Goal: Task Accomplishment & Management: Complete application form

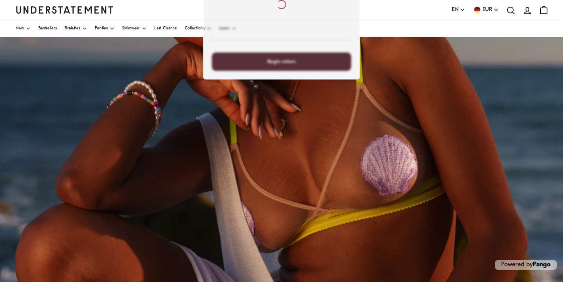
scroll to position [177, 0]
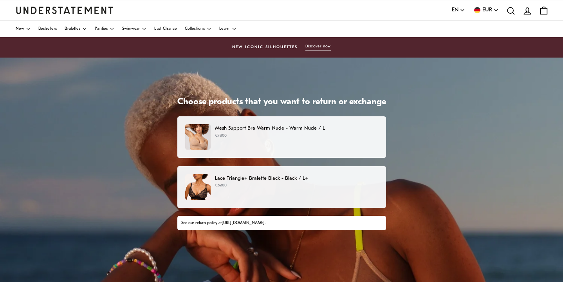
click at [294, 132] on p "Mesh Support Bra Warm Nude - Warm Nude / L" at bounding box center [296, 128] width 163 height 8
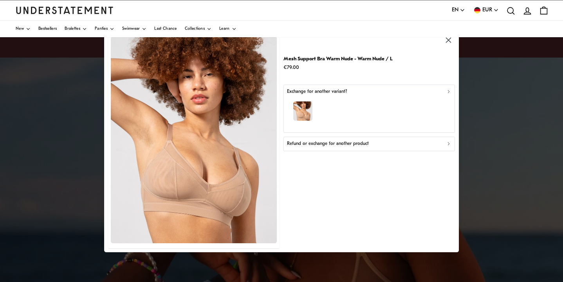
click at [355, 147] on p "Refund or exchange for another product" at bounding box center [328, 143] width 82 height 7
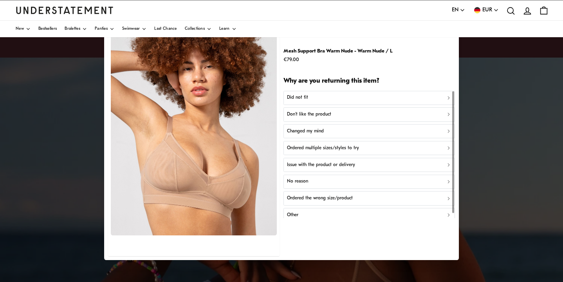
click at [340, 95] on div "Did not fit" at bounding box center [369, 97] width 164 height 7
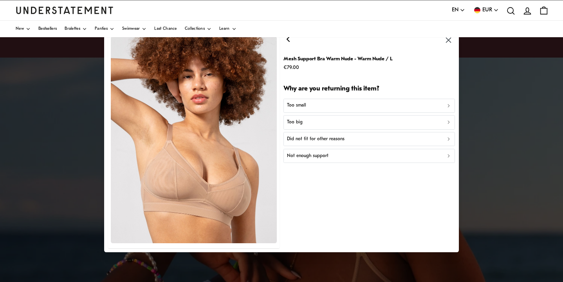
click at [335, 140] on p "Did not fit for other reasons" at bounding box center [316, 138] width 58 height 7
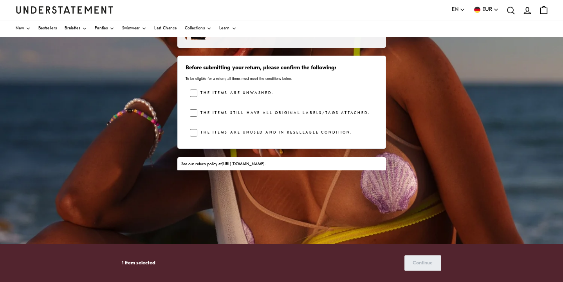
scroll to position [10, 0]
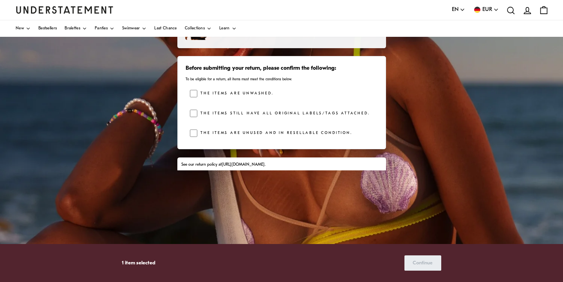
click at [180, 136] on div "Before submitting your return, please confirm the following: To be eligible for…" at bounding box center [281, 102] width 209 height 93
click at [421, 264] on span "Continue" at bounding box center [423, 263] width 20 height 14
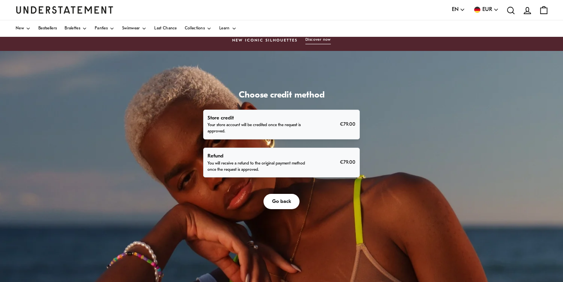
scroll to position [23, 0]
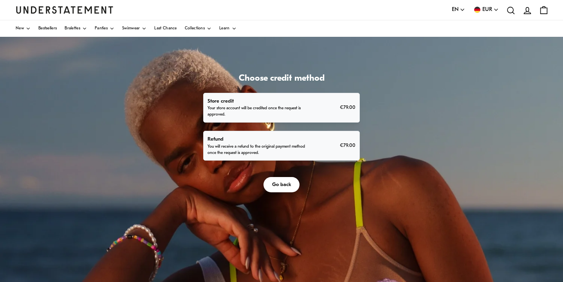
click at [307, 143] on p "Refund" at bounding box center [256, 139] width 99 height 8
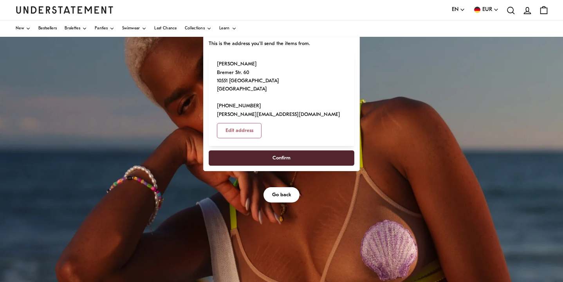
scroll to position [88, 0]
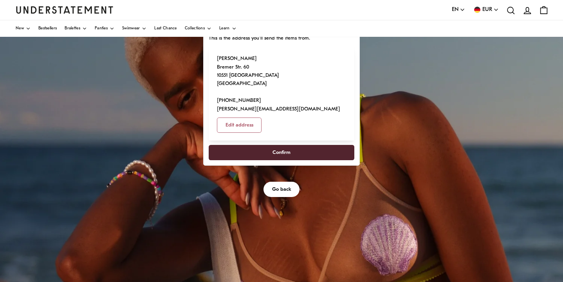
click at [346, 160] on span "Confirm" at bounding box center [281, 152] width 128 height 14
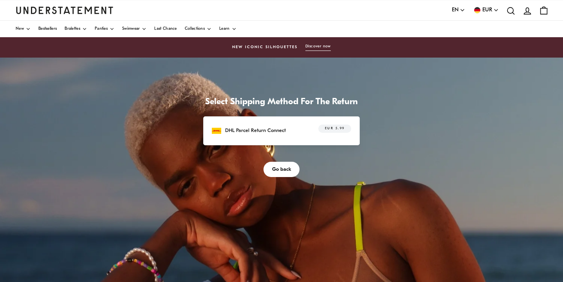
click at [351, 137] on div "DHL Parcel Return Connect EUR 5.99" at bounding box center [281, 130] width 139 height 12
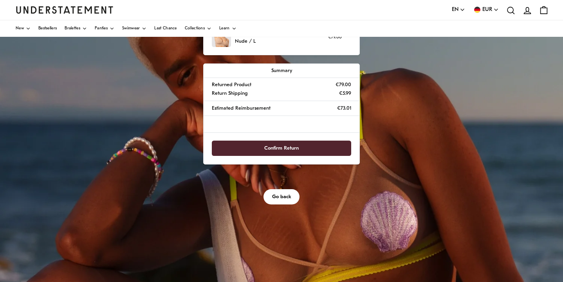
scroll to position [109, 0]
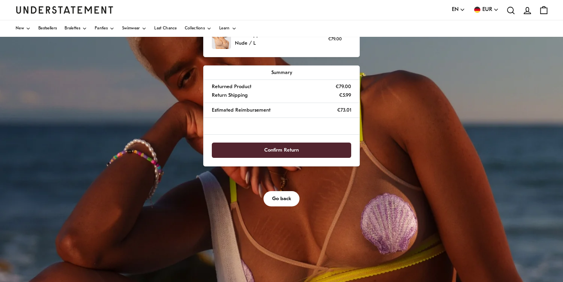
click at [282, 206] on button "Go back" at bounding box center [281, 198] width 36 height 15
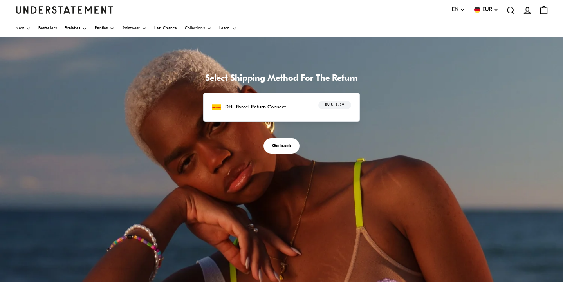
scroll to position [36, 0]
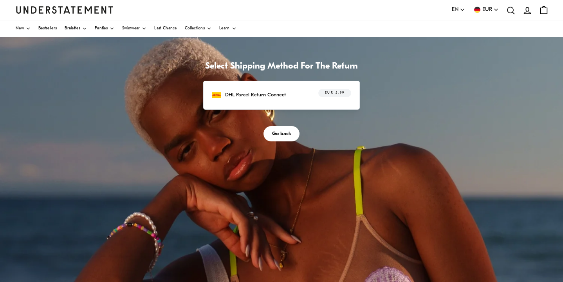
click at [286, 99] on p "DHL Parcel Return Connect" at bounding box center [255, 95] width 61 height 8
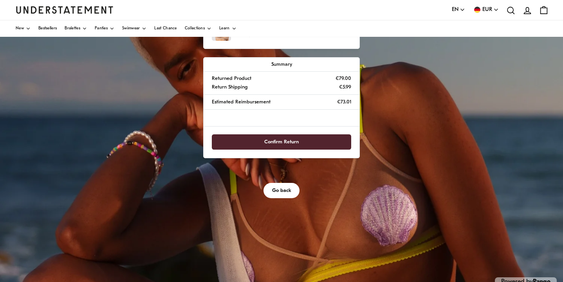
scroll to position [123, 0]
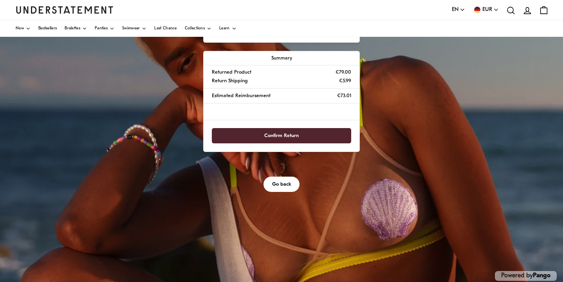
click at [343, 143] on span "Confirm Return" at bounding box center [281, 135] width 123 height 14
